Goal: Task Accomplishment & Management: Complete application form

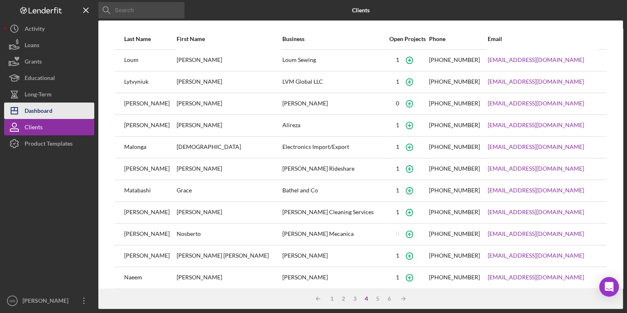
click at [23, 105] on icon "Icon/Dashboard" at bounding box center [14, 110] width 20 height 20
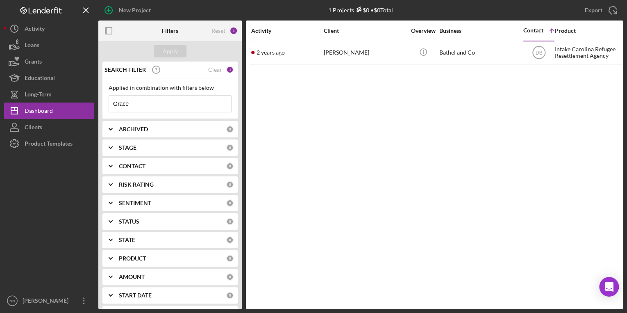
click at [145, 102] on input "Grace" at bounding box center [170, 103] width 122 height 16
drag, startPoint x: 145, startPoint y: 102, endPoint x: 86, endPoint y: 102, distance: 58.2
click at [86, 102] on div "New Project 1 Projects $0 • $0 Total Grace Export Icon/Export Filters Reset 1 A…" at bounding box center [313, 154] width 619 height 309
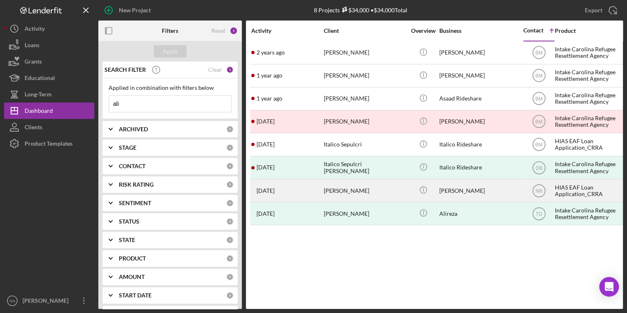
type input "ali"
click at [375, 190] on div "[PERSON_NAME]" at bounding box center [365, 190] width 82 height 22
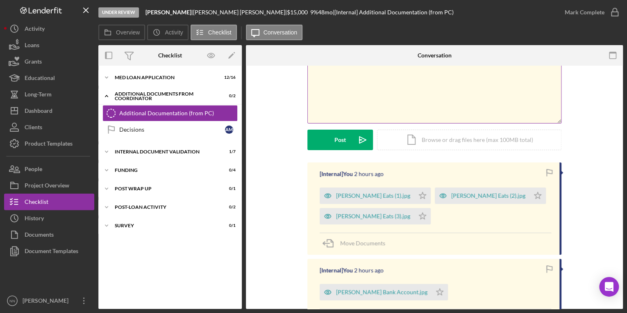
scroll to position [66, 0]
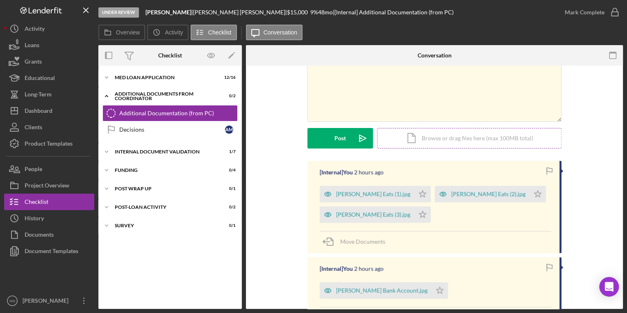
click at [431, 131] on div "Icon/Document Browse or drag files here (max 100MB total) Tap to choose files o…" at bounding box center [469, 138] width 184 height 20
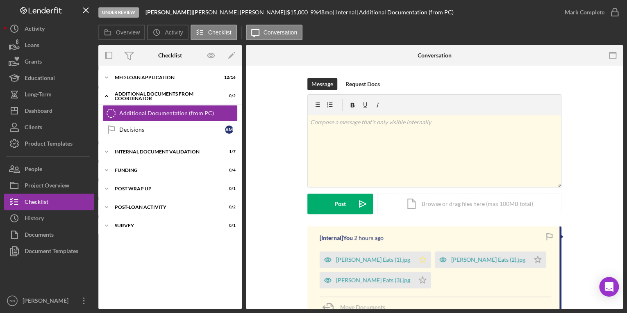
scroll to position [0, 0]
click at [114, 76] on icon "Icon/Expander" at bounding box center [106, 77] width 16 height 16
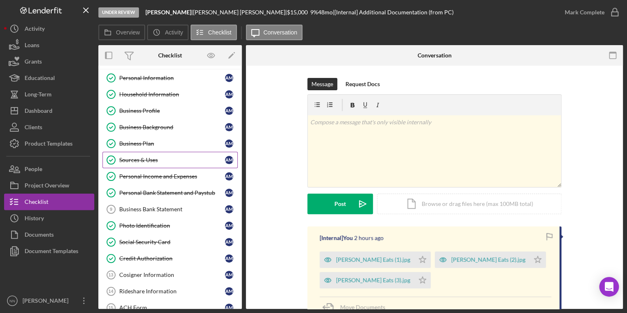
scroll to position [33, 0]
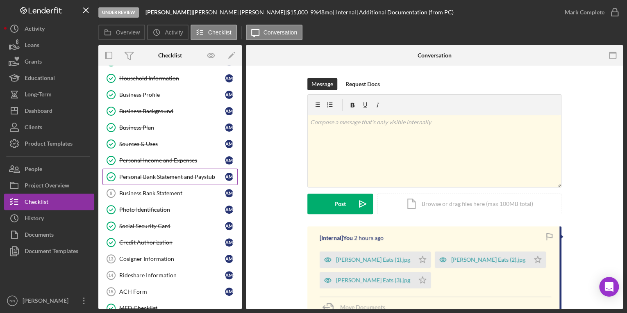
click at [154, 175] on div "Personal Bank Statement and Paystub" at bounding box center [172, 176] width 106 height 7
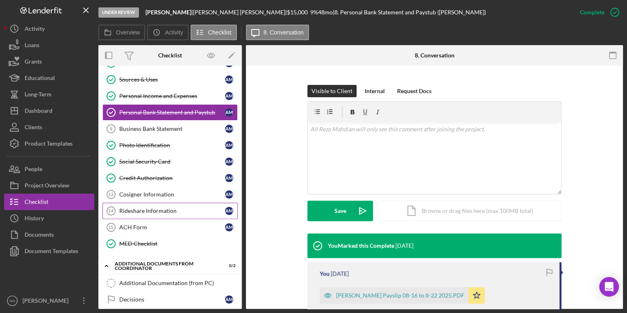
scroll to position [98, 0]
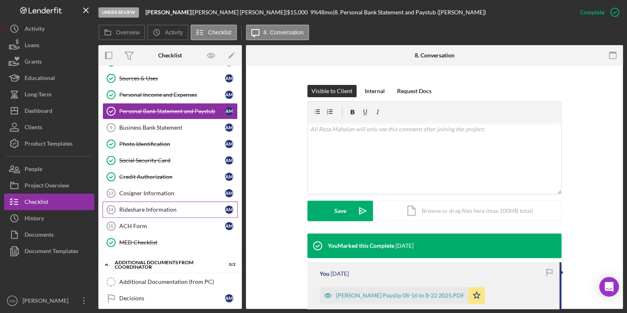
click at [174, 209] on div "Rideshare Information" at bounding box center [172, 209] width 106 height 7
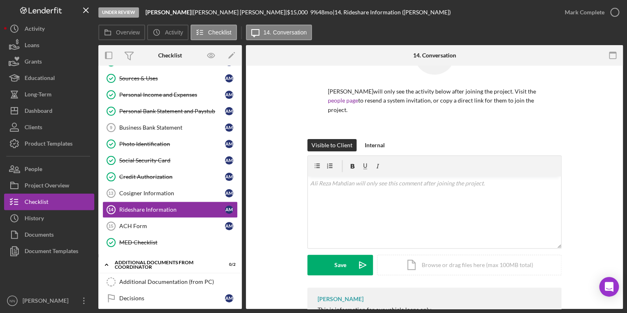
scroll to position [128, 0]
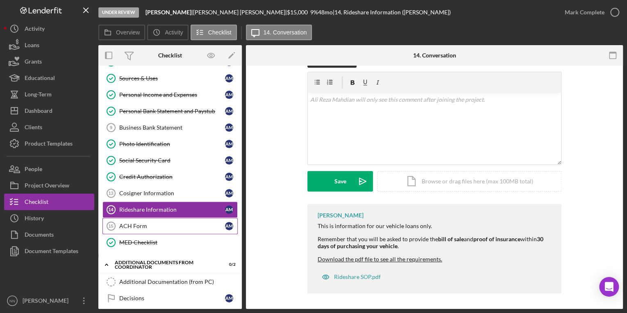
click at [160, 223] on div "ACH Form" at bounding box center [172, 226] width 106 height 7
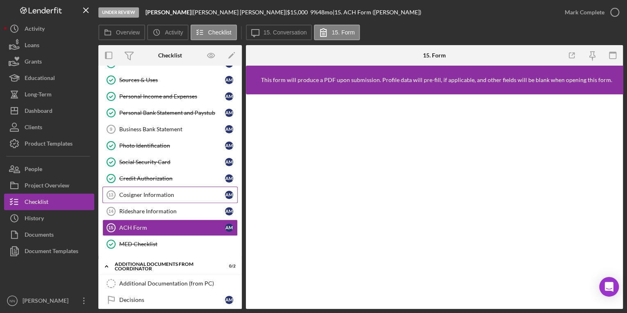
scroll to position [95, 0]
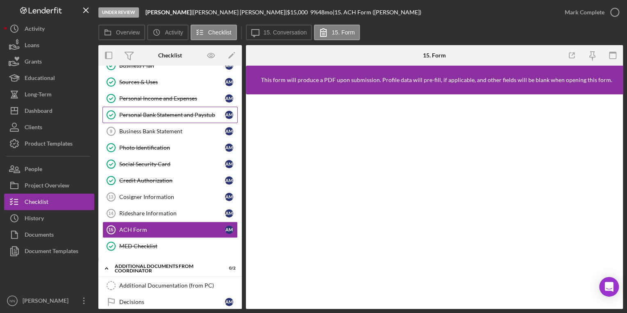
click at [163, 120] on link "Personal Bank Statement and Paystub Personal Bank Statement and Paystub A M" at bounding box center [169, 115] width 135 height 16
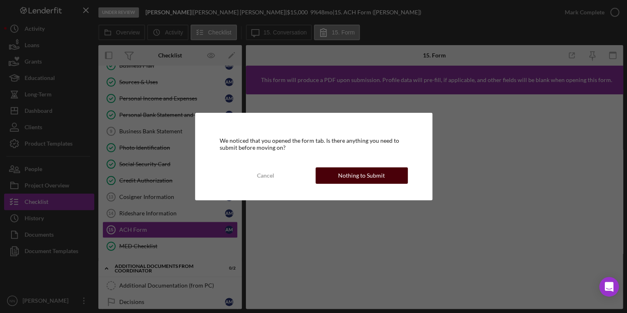
click at [363, 171] on div "Nothing to Submit" at bounding box center [361, 175] width 47 height 16
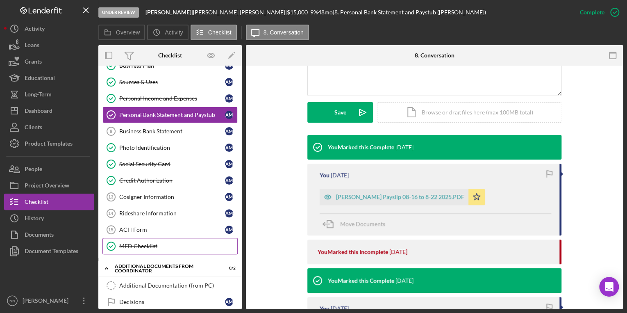
scroll to position [160, 0]
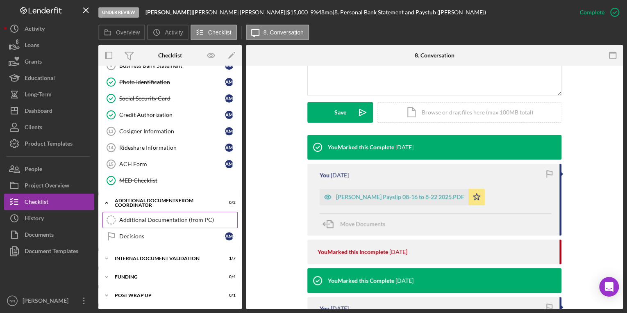
click at [160, 219] on div "Additional Documentation (from PC)" at bounding box center [178, 219] width 118 height 7
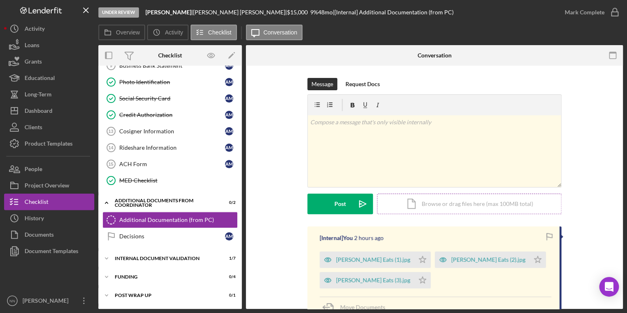
click at [446, 204] on div "Icon/Document Browse or drag files here (max 100MB total) Tap to choose files o…" at bounding box center [469, 203] width 184 height 20
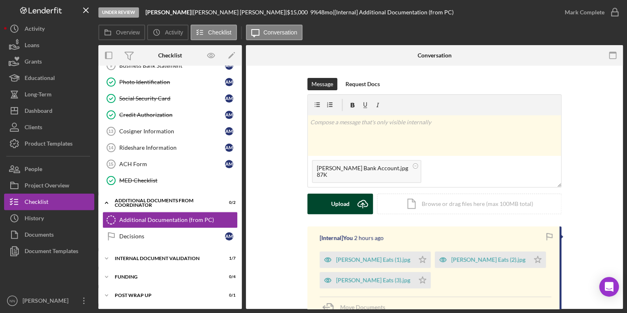
click at [339, 200] on div "Upload" at bounding box center [340, 203] width 18 height 20
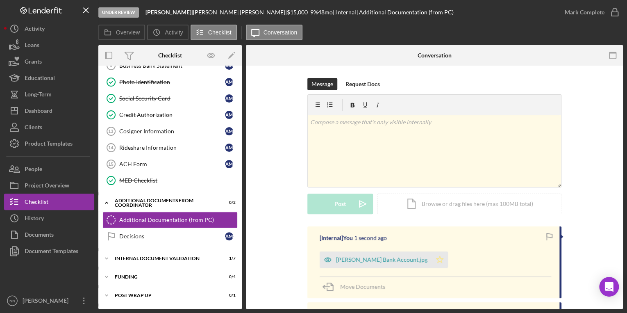
click at [431, 260] on icon "Icon/Star" at bounding box center [439, 259] width 16 height 16
click at [605, 16] on icon "button" at bounding box center [614, 12] width 20 height 20
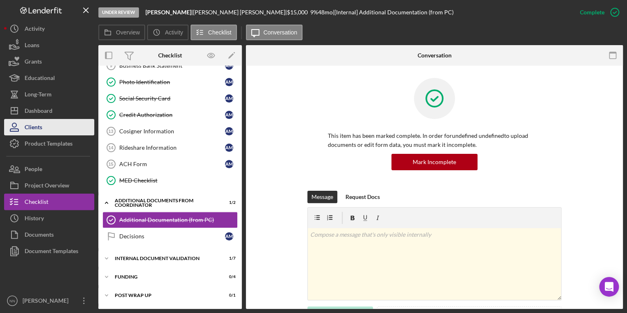
click at [43, 127] on button "Clients" at bounding box center [49, 127] width 90 height 16
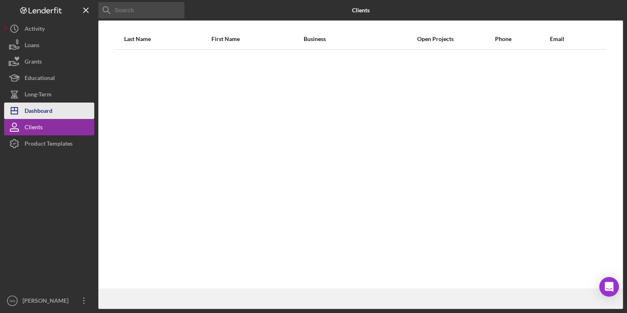
click at [48, 111] on div "Dashboard" at bounding box center [39, 111] width 28 height 18
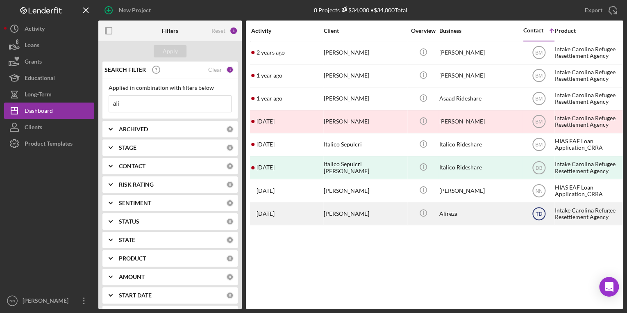
click at [540, 216] on icon "TD" at bounding box center [539, 213] width 20 height 20
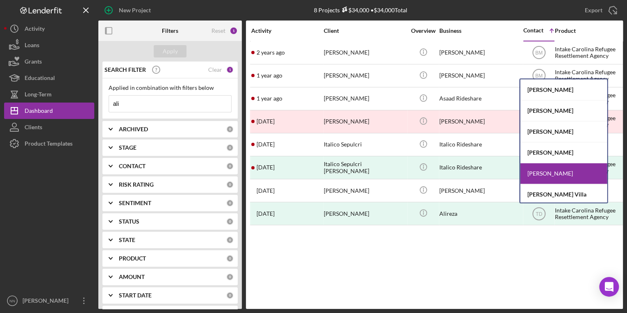
scroll to position [43, 0]
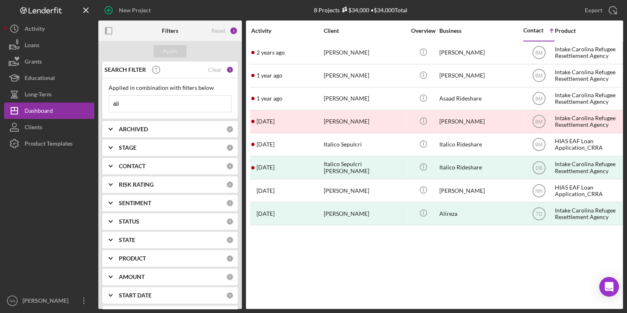
click at [527, 238] on div "Activity Client Overview Business Contact Icon/Table Sort Arrow Product Categor…" at bounding box center [434, 164] width 377 height 288
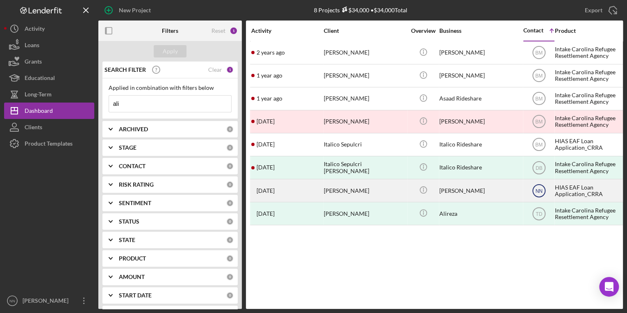
click at [538, 195] on icon "NN" at bounding box center [539, 190] width 20 height 20
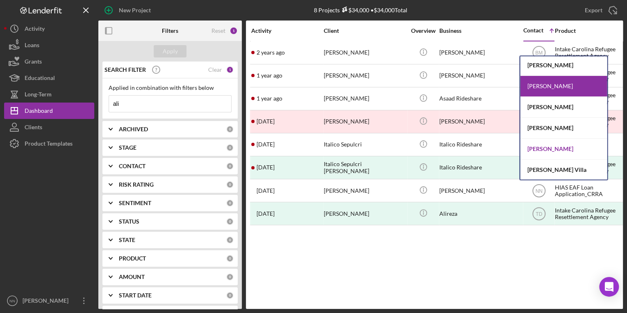
click at [563, 149] on div "[PERSON_NAME]" at bounding box center [563, 149] width 87 height 21
